Goal: Task Accomplishment & Management: Use online tool/utility

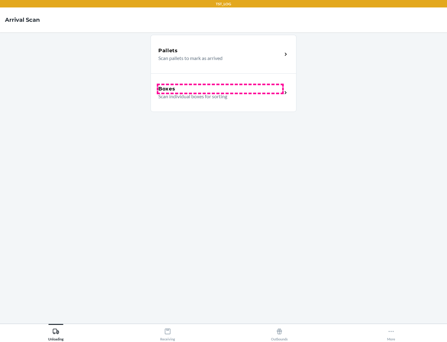
click at [220, 89] on div "Boxes" at bounding box center [220, 88] width 124 height 7
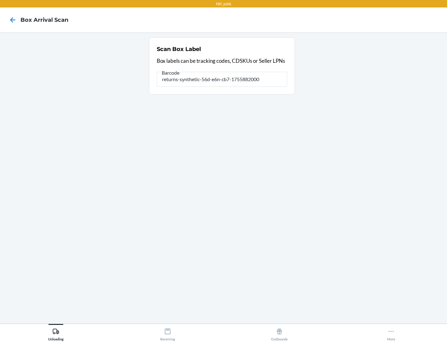
type input "returns-synthetic-56d-e6n-cb7-1755882000"
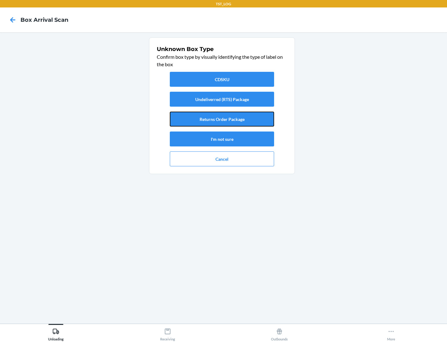
click at [222, 119] on button "Returns Order Package" at bounding box center [222, 119] width 104 height 15
